Goal: Find specific page/section: Find specific page/section

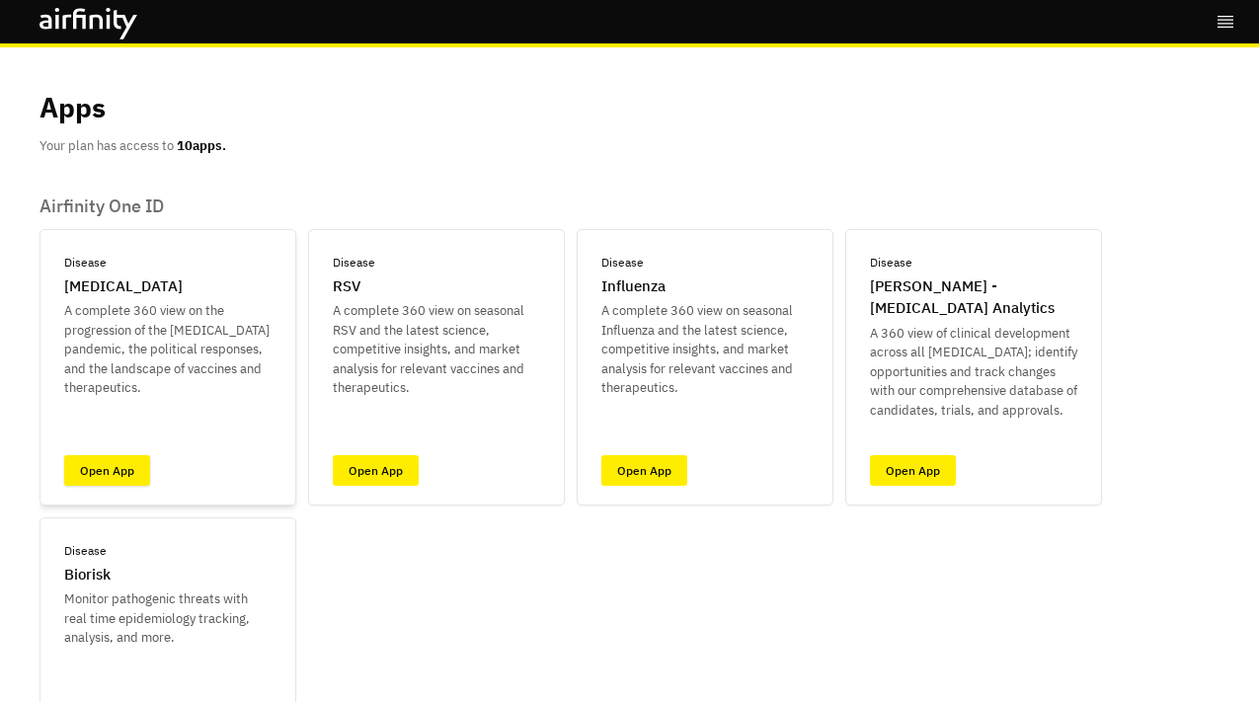
click at [116, 469] on link "Open App" at bounding box center [107, 470] width 86 height 31
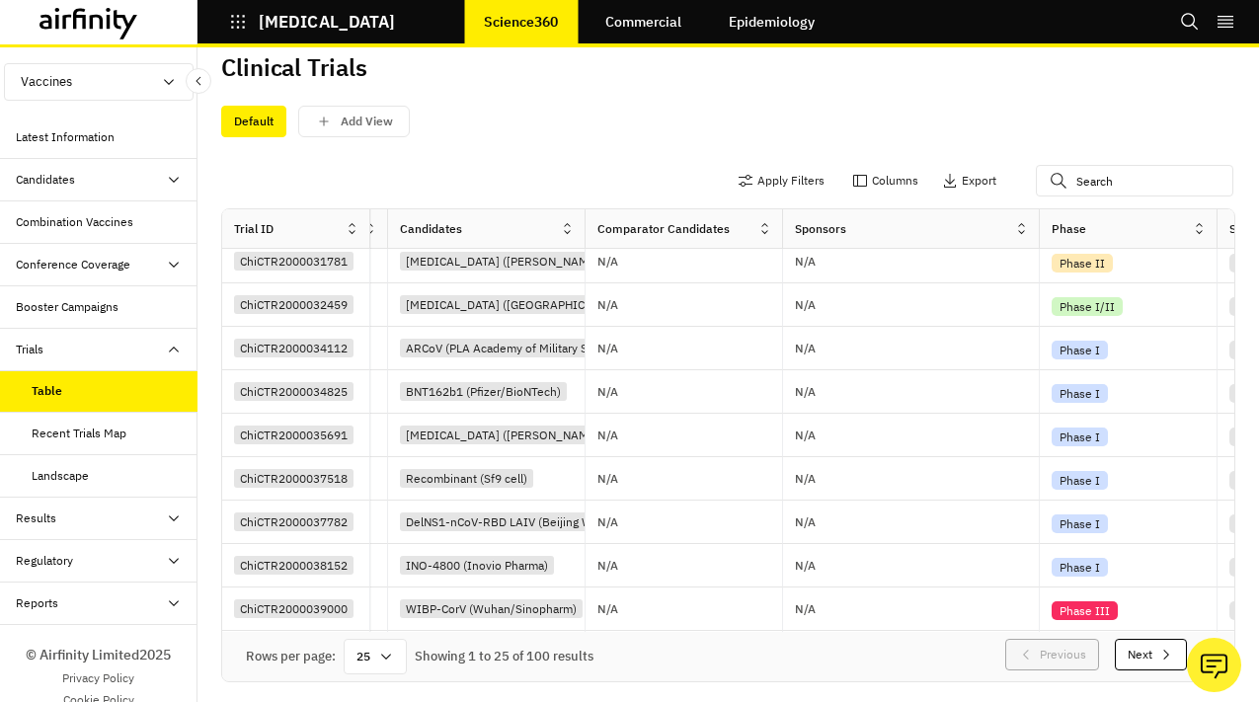
scroll to position [708, 595]
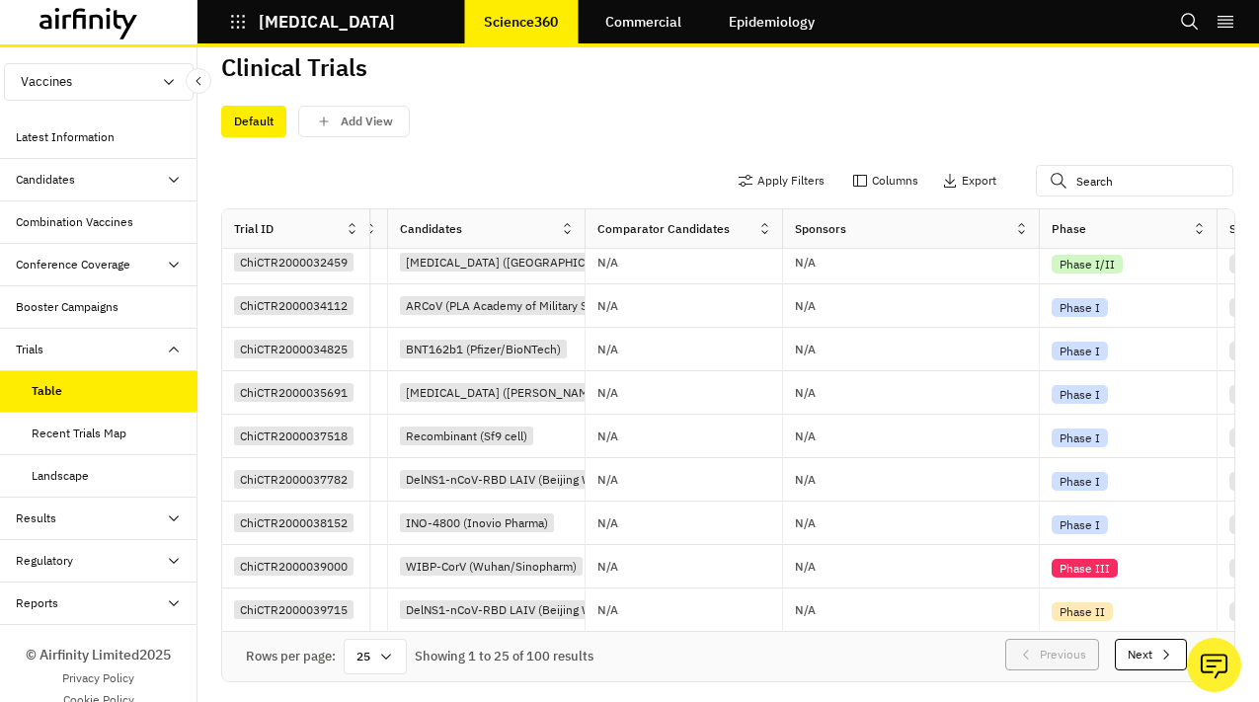
click at [1155, 650] on button "Next" at bounding box center [1151, 655] width 72 height 32
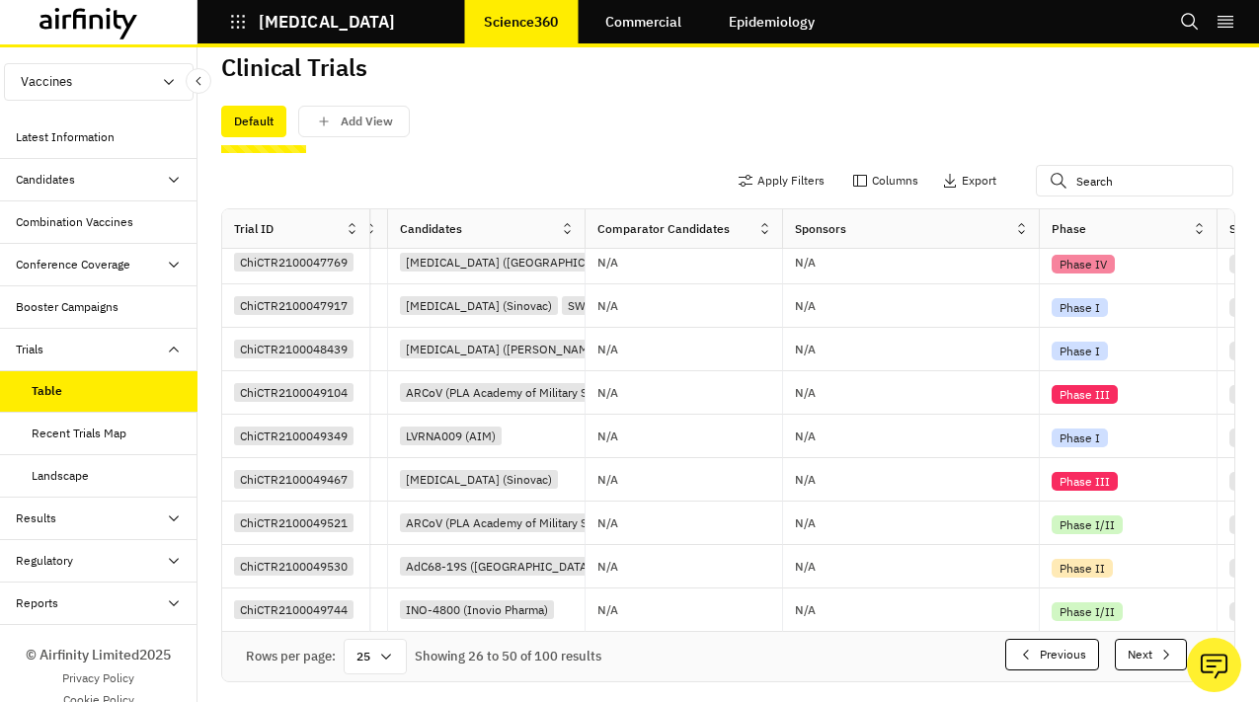
click at [1155, 650] on button "Next" at bounding box center [1151, 655] width 72 height 32
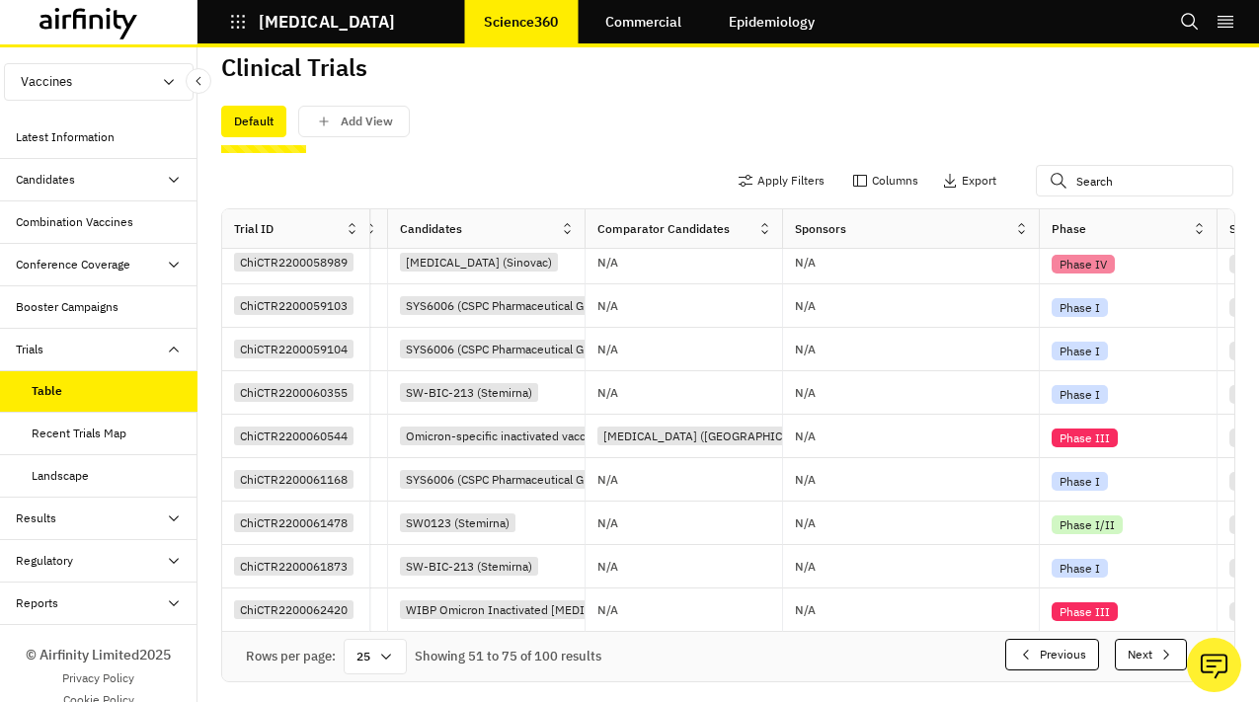
click at [1155, 650] on button "Next" at bounding box center [1151, 655] width 72 height 32
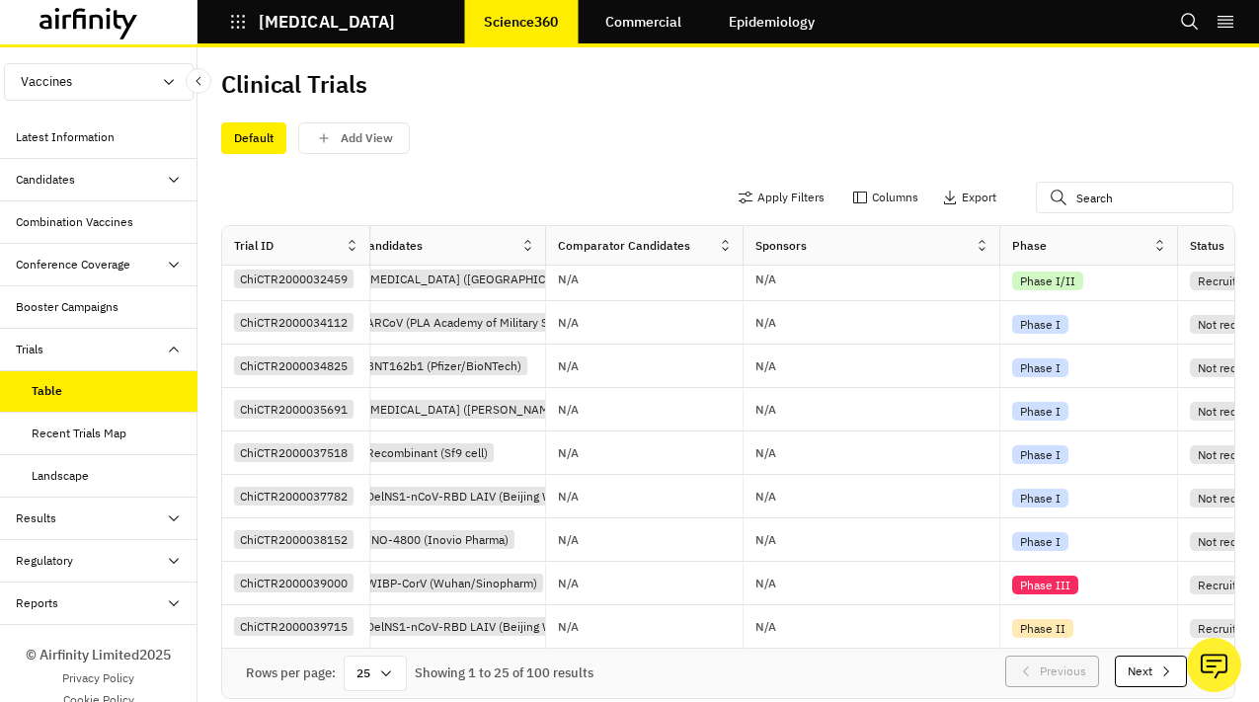
scroll to position [708, 675]
